Goal: Navigation & Orientation: Find specific page/section

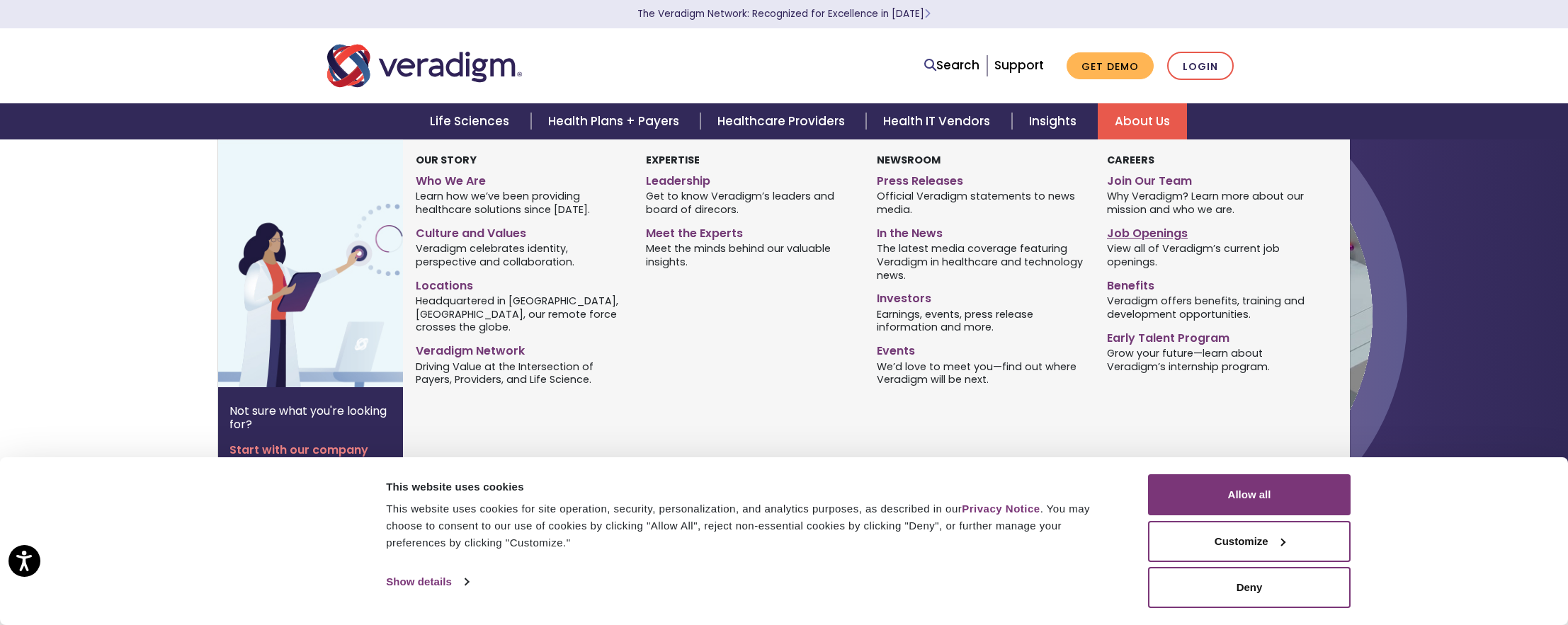
click at [1147, 235] on link "Job Openings" at bounding box center [1212, 230] width 209 height 20
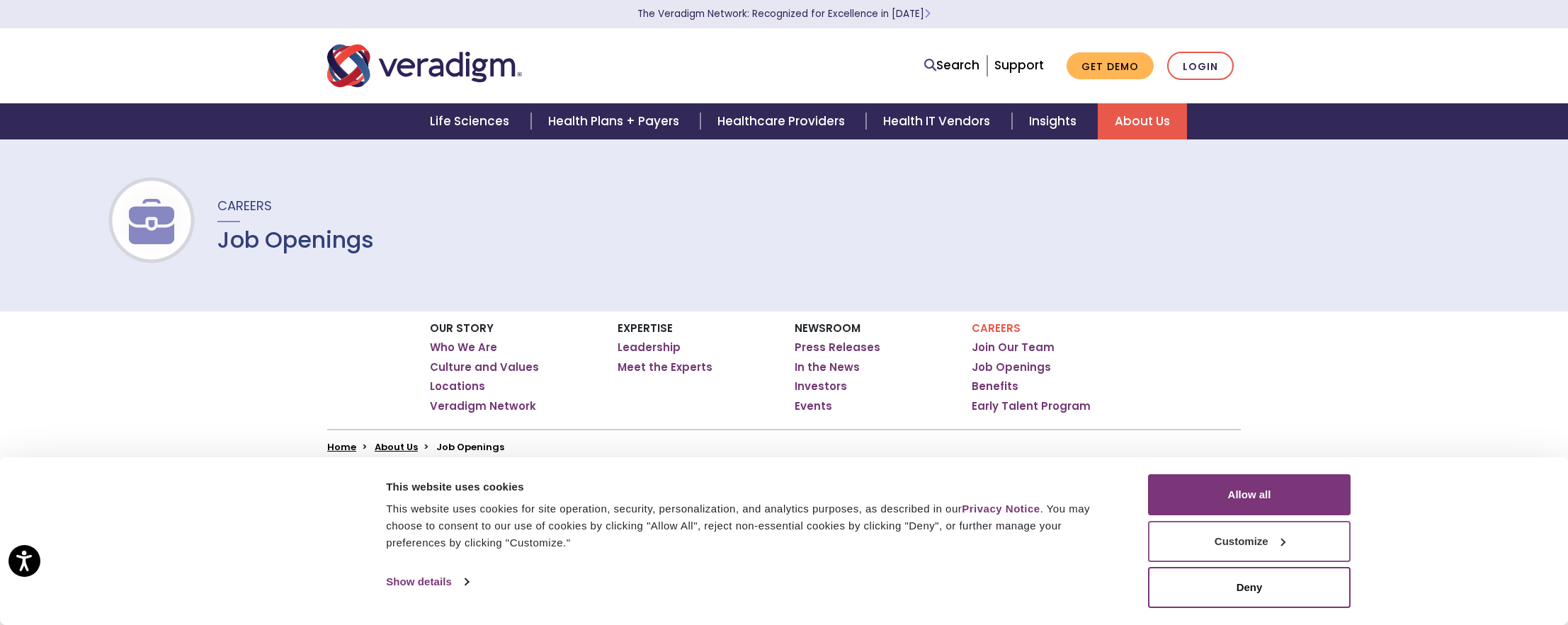
click at [1241, 547] on button "Customize" at bounding box center [1249, 541] width 203 height 41
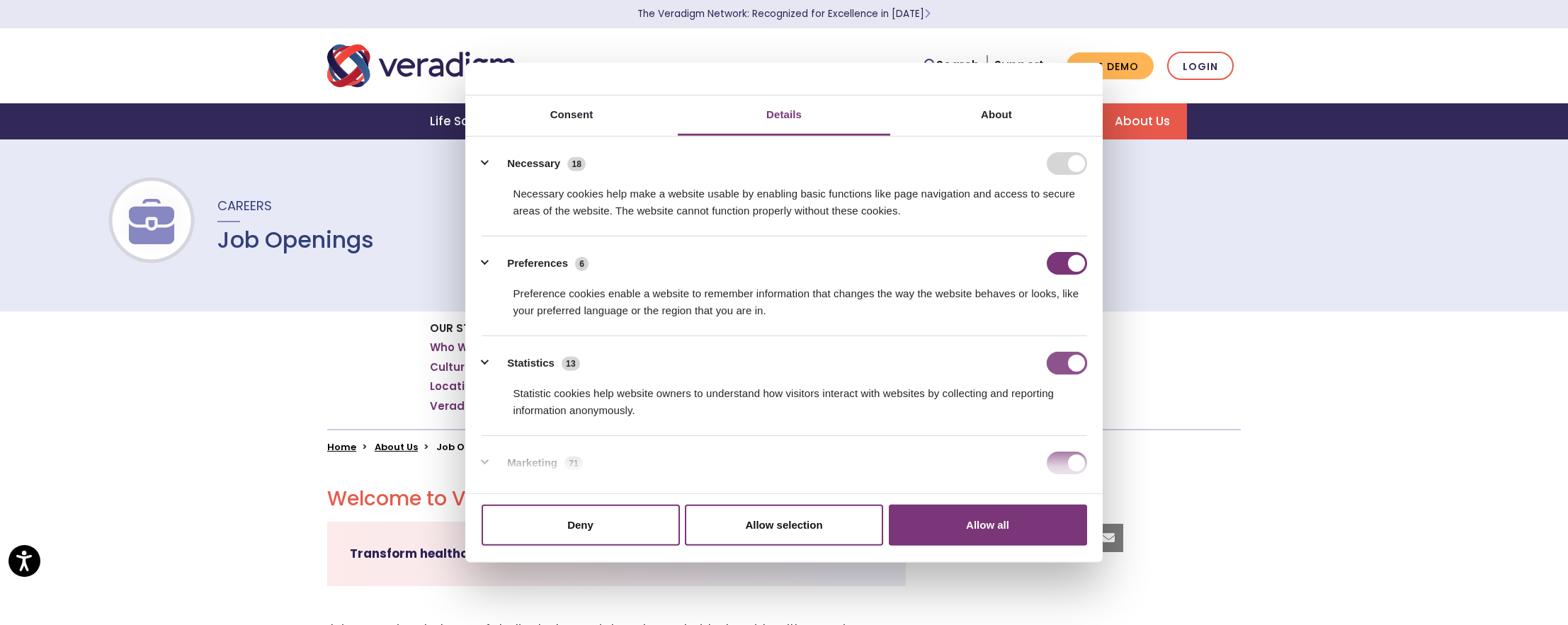
click at [1049, 365] on input "Statistics" at bounding box center [1067, 364] width 40 height 23
checkbox input "false"
click at [1054, 464] on input "Marketing" at bounding box center [1067, 464] width 40 height 23
checkbox input "false"
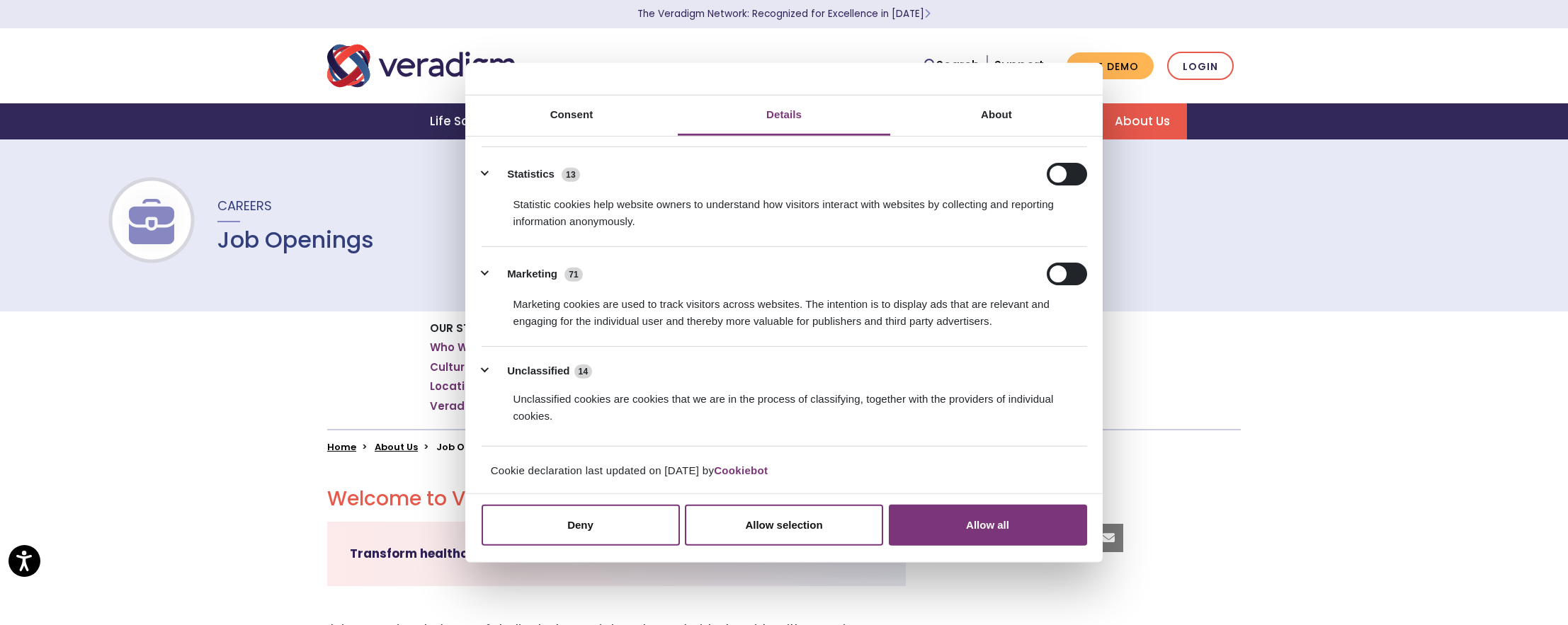
scroll to position [190, 0]
click at [817, 531] on button "Allow selection" at bounding box center [784, 525] width 199 height 41
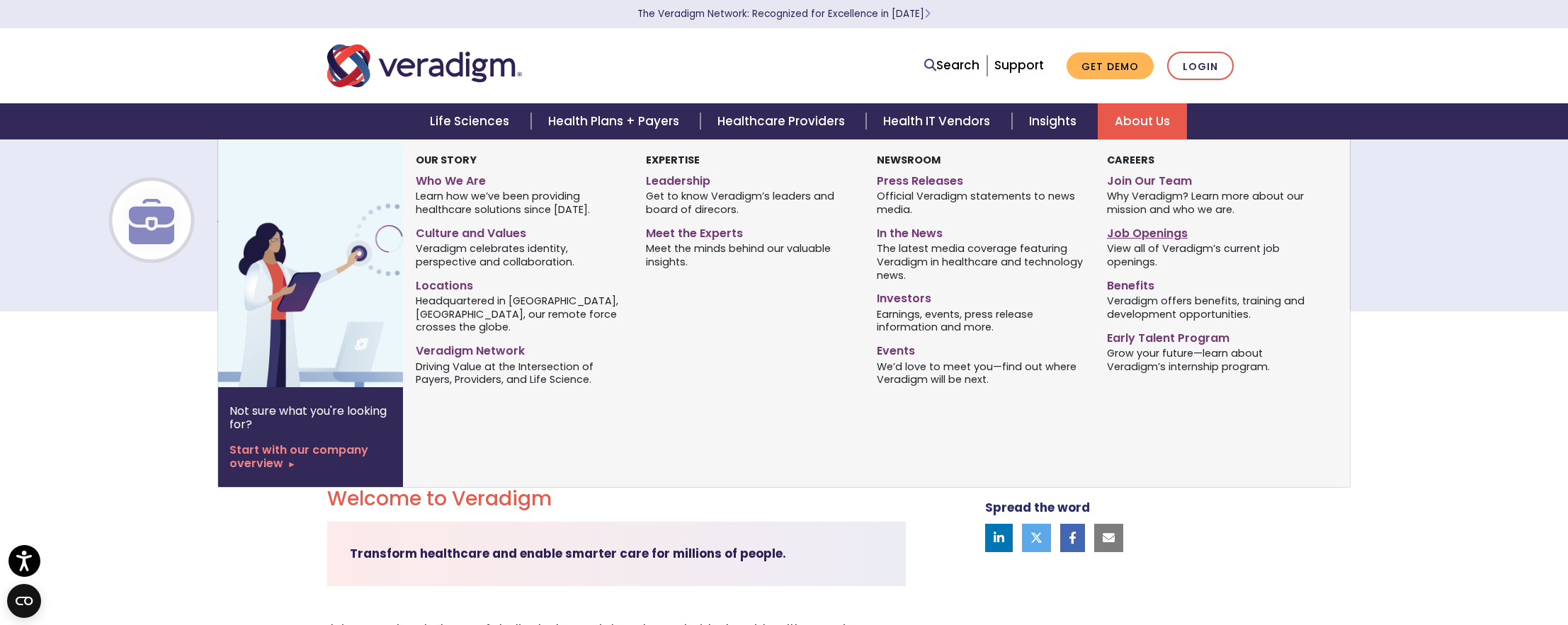
click at [1157, 228] on link "Job Openings" at bounding box center [1212, 230] width 209 height 20
